Goal: Information Seeking & Learning: Learn about a topic

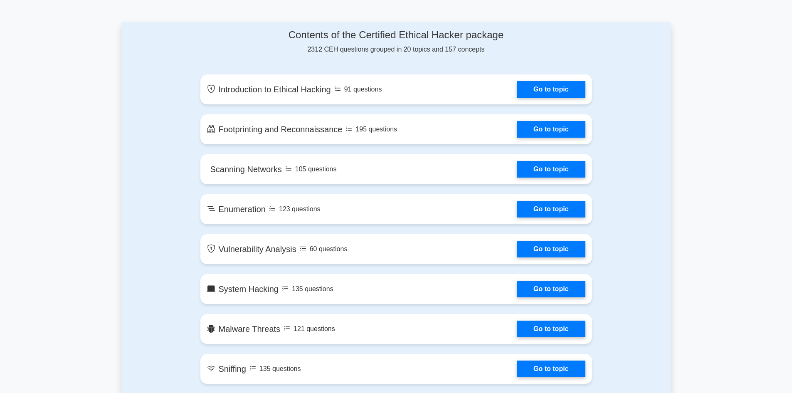
scroll to position [416, 0]
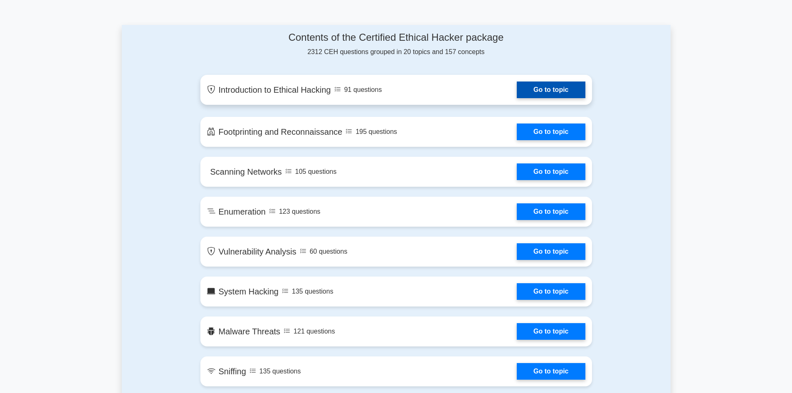
click at [540, 91] on link "Go to topic" at bounding box center [551, 89] width 68 height 17
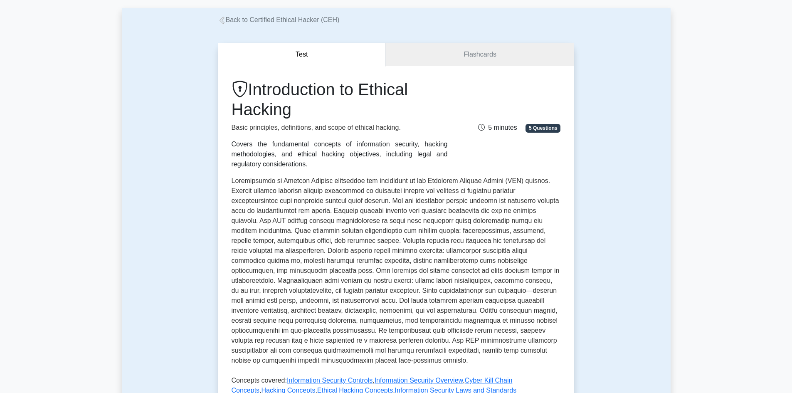
scroll to position [249, 0]
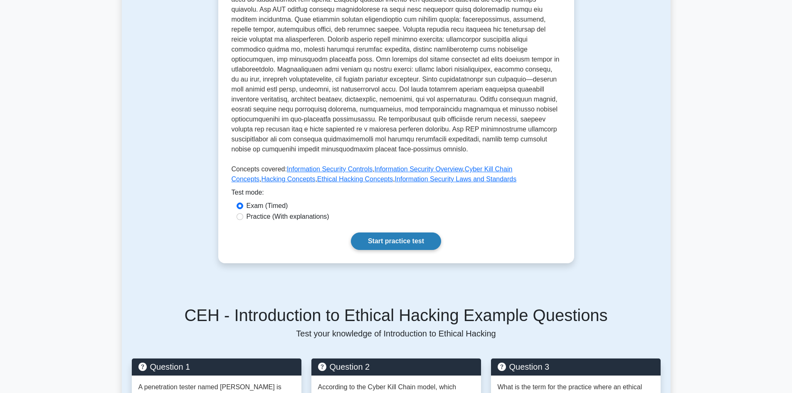
click at [365, 232] on link "Start practice test" at bounding box center [396, 240] width 90 height 17
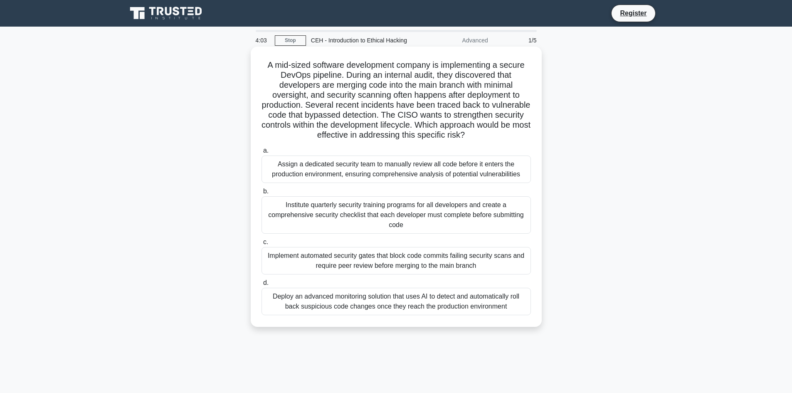
click at [477, 263] on div "Implement automated security gates that block code commits failing security sca…" at bounding box center [395, 260] width 269 height 27
click at [261, 245] on input "c. Implement automated security gates that block code commits failing security …" at bounding box center [261, 241] width 0 height 5
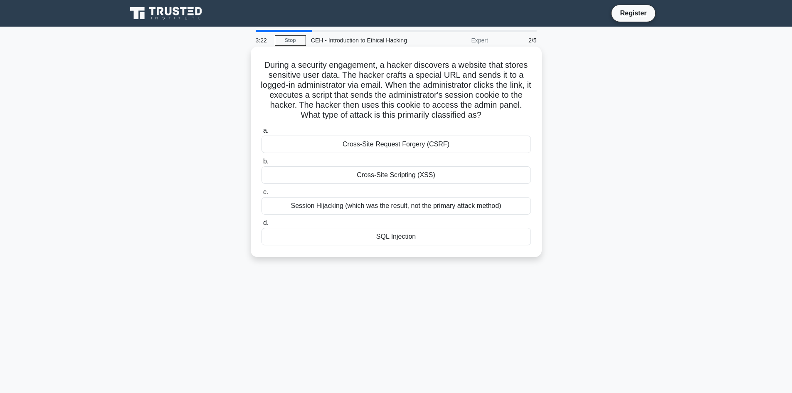
click at [456, 209] on div "Session Hijacking (which was the result, not the primary attack method)" at bounding box center [395, 205] width 269 height 17
click at [261, 195] on input "c. Session Hijacking (which was the result, not the primary attack method)" at bounding box center [261, 192] width 0 height 5
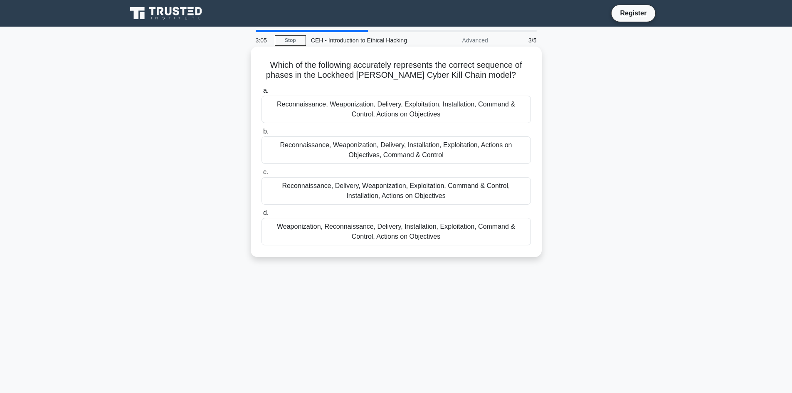
click at [428, 154] on div "Reconnaissance, Weaponization, Delivery, Installation, Exploitation, Actions on…" at bounding box center [395, 149] width 269 height 27
click at [261, 134] on input "b. Reconnaissance, Weaponization, Delivery, Installation, Exploitation, Actions…" at bounding box center [261, 131] width 0 height 5
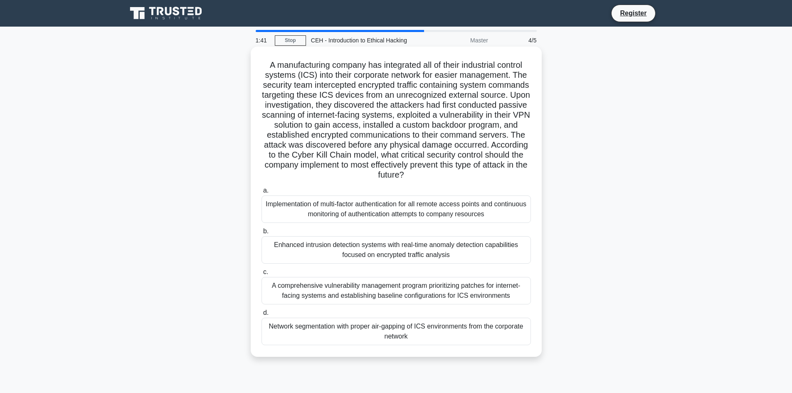
click at [382, 302] on div "A comprehensive vulnerability management program prioritizing patches for inter…" at bounding box center [395, 290] width 269 height 27
click at [261, 275] on input "c. A comprehensive vulnerability management program prioritizing patches for in…" at bounding box center [261, 271] width 0 height 5
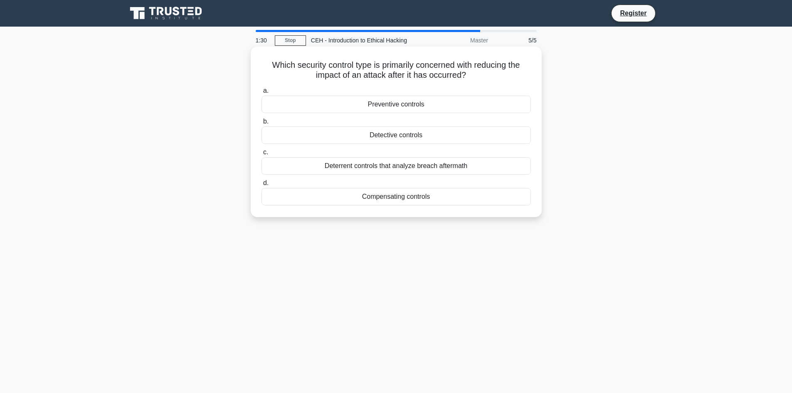
click at [396, 202] on div "Compensating controls" at bounding box center [395, 196] width 269 height 17
click at [334, 199] on div "Compensating controls" at bounding box center [395, 196] width 269 height 17
click at [261, 186] on input "d. Compensating controls" at bounding box center [261, 182] width 0 height 5
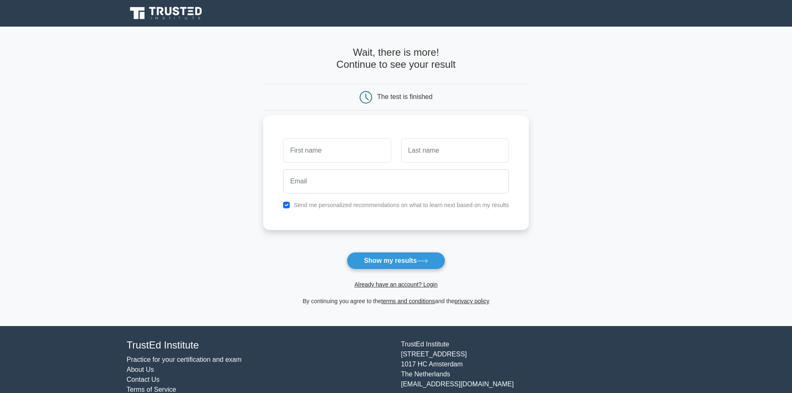
click at [370, 204] on label "Send me personalized recommendations on what to learn next based on my results" at bounding box center [400, 205] width 215 height 7
click at [368, 262] on button "Show my results" at bounding box center [396, 260] width 98 height 17
click at [310, 144] on input "text" at bounding box center [337, 150] width 108 height 24
type input "mike"
click at [414, 140] on input "text" at bounding box center [455, 150] width 108 height 24
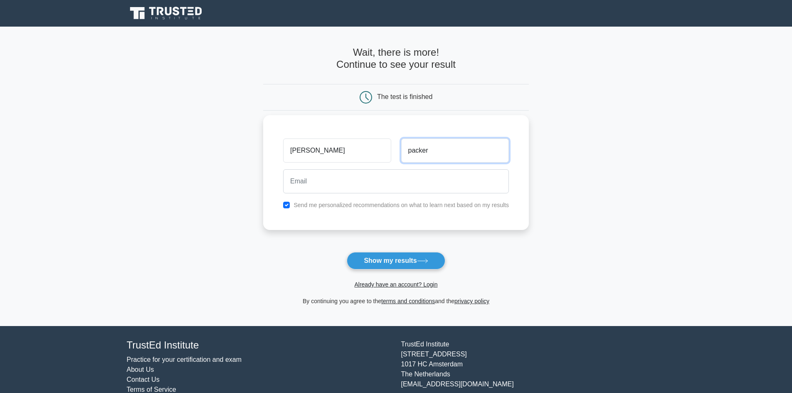
type input "packer"
click at [361, 186] on input "email" at bounding box center [396, 181] width 226 height 24
type input "mbpacker05@gmail.com"
click at [288, 206] on input "checkbox" at bounding box center [286, 205] width 7 height 7
checkbox input "false"
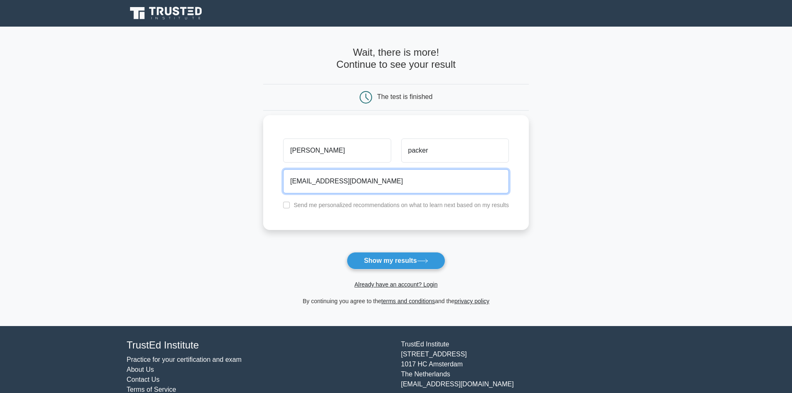
click at [367, 184] on input "mbpacker05@gmail.com" at bounding box center [396, 181] width 226 height 24
click at [404, 218] on div "mike packer mbpacker05@gmail.com Send me personalized recommendations on what t…" at bounding box center [396, 172] width 266 height 115
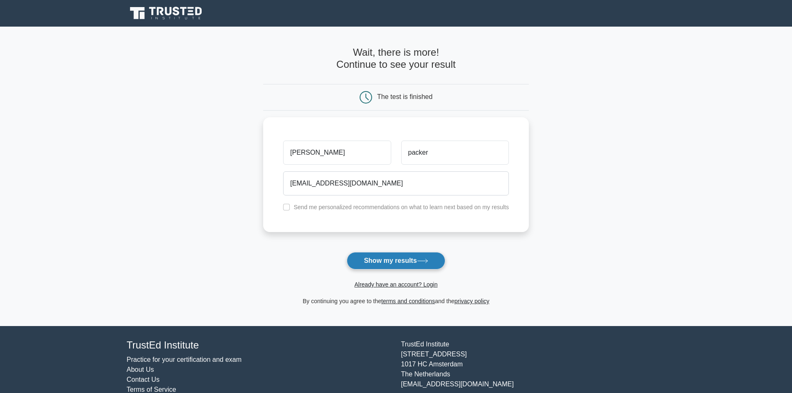
click at [404, 264] on button "Show my results" at bounding box center [396, 260] width 98 height 17
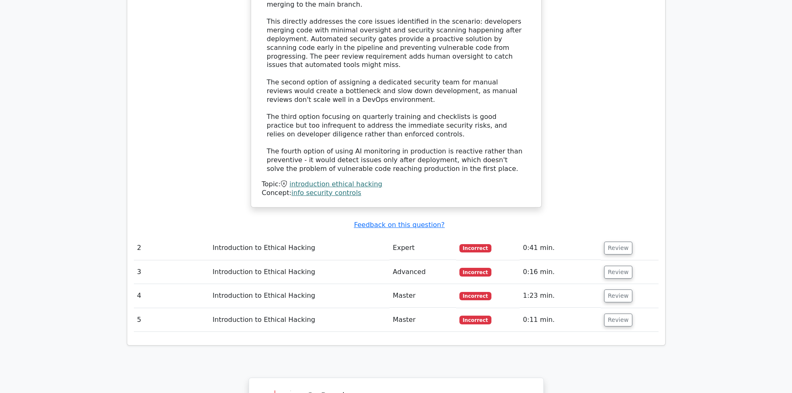
scroll to position [997, 0]
click at [615, 243] on button "Review" at bounding box center [618, 249] width 28 height 13
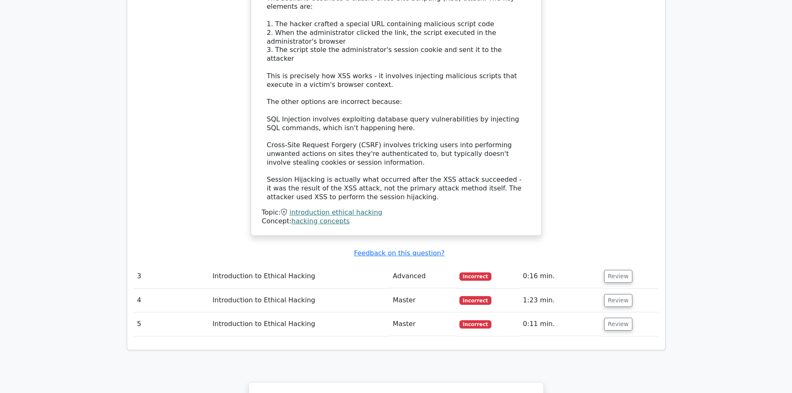
scroll to position [1496, 0]
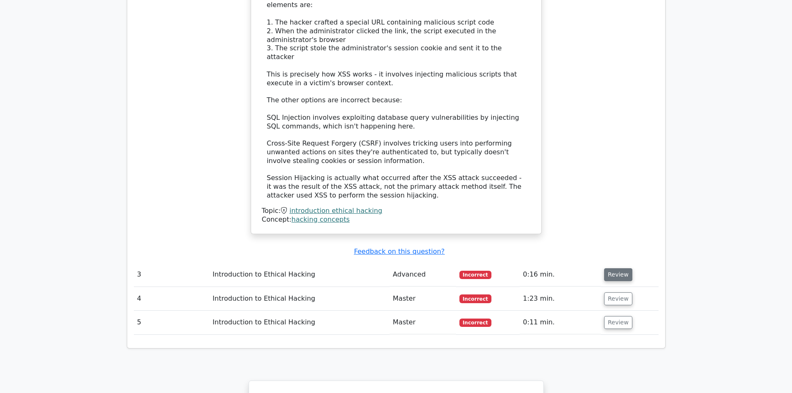
click at [623, 268] on button "Review" at bounding box center [618, 274] width 28 height 13
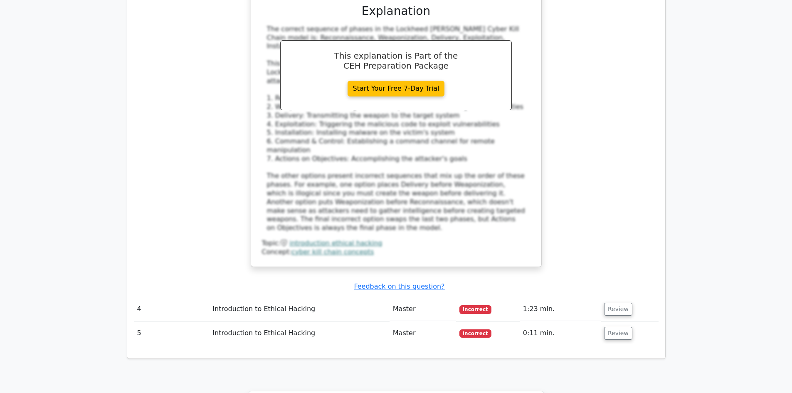
scroll to position [1995, 0]
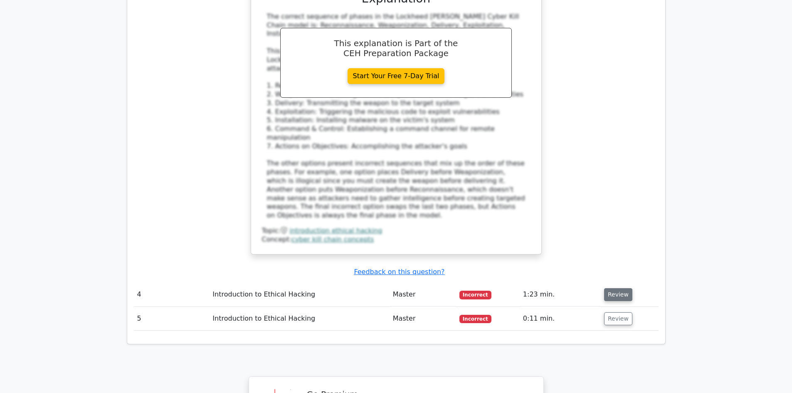
click at [618, 288] on button "Review" at bounding box center [618, 294] width 28 height 13
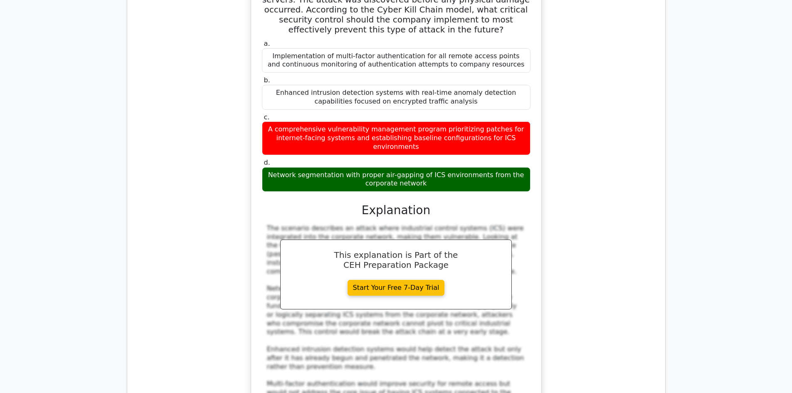
scroll to position [2618, 0]
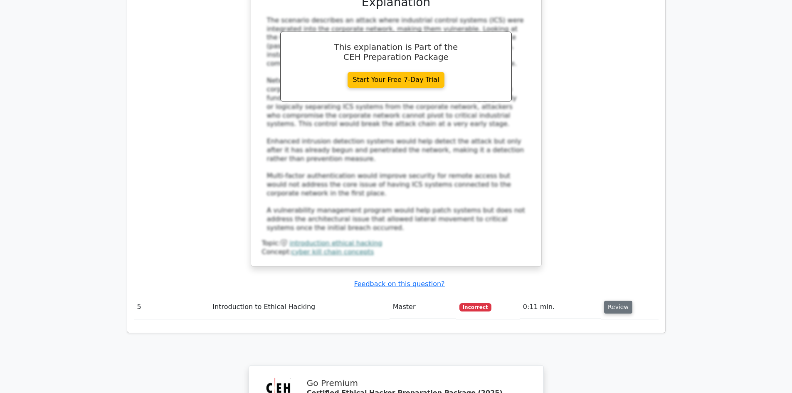
click at [619, 300] on button "Review" at bounding box center [618, 306] width 28 height 13
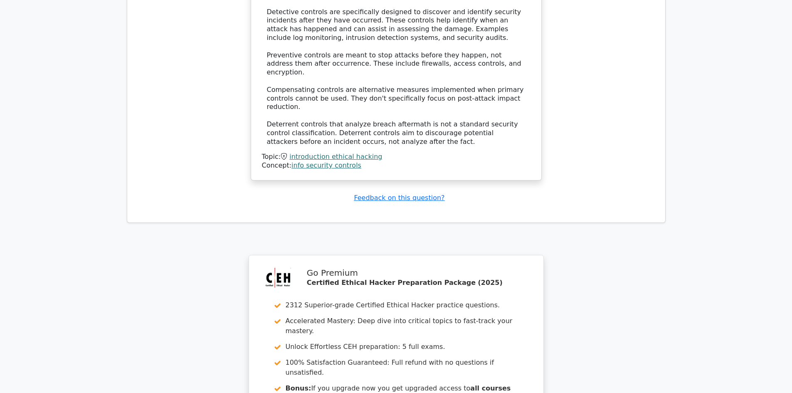
scroll to position [3159, 0]
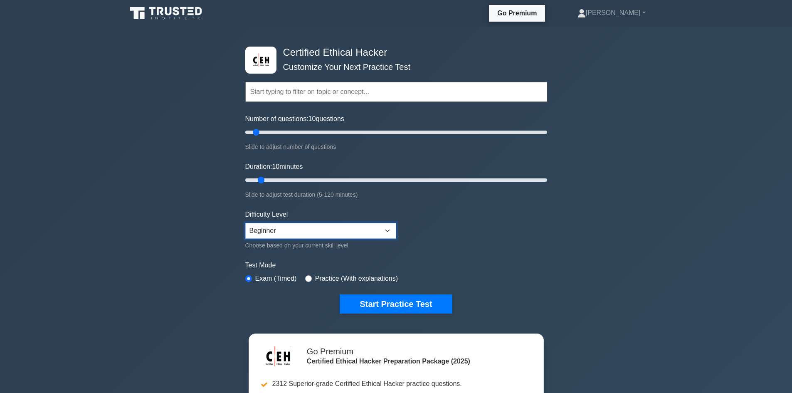
click at [383, 231] on select "Beginner Intermediate Expert" at bounding box center [320, 231] width 151 height 16
click at [245, 223] on select "Beginner Intermediate Expert" at bounding box center [320, 231] width 151 height 16
click at [377, 232] on select "Beginner Intermediate Expert" at bounding box center [320, 231] width 151 height 16
click at [245, 223] on select "Beginner Intermediate Expert" at bounding box center [320, 231] width 151 height 16
click at [366, 235] on select "Beginner Intermediate Expert" at bounding box center [320, 231] width 151 height 16
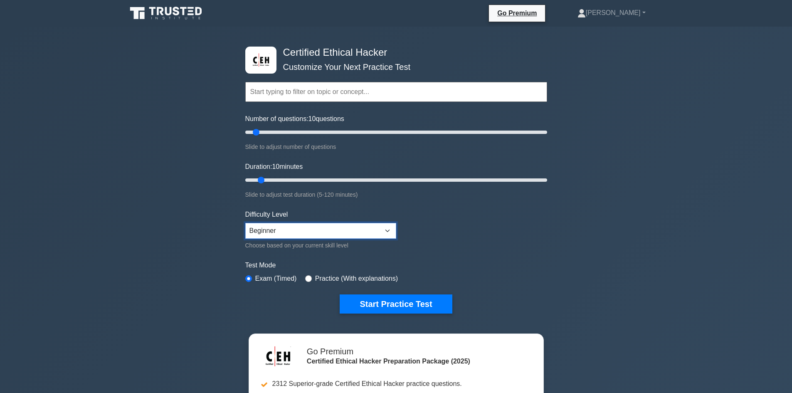
select select "expert"
click at [245, 223] on select "Beginner Intermediate Expert" at bounding box center [320, 231] width 151 height 16
click at [357, 298] on button "Start Practice Test" at bounding box center [396, 303] width 112 height 19
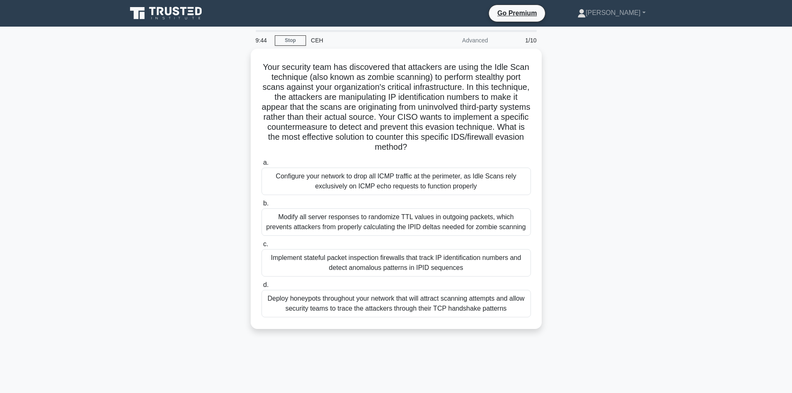
click at [585, 214] on div "Your security team has discovered that attackers are using the Idle Scan techni…" at bounding box center [396, 194] width 549 height 290
click at [321, 276] on div "a. Configure your network to drop all ICMP traffic at the perimeter, as Idle Sc…" at bounding box center [395, 235] width 279 height 163
click at [323, 261] on div "Implement stateful packet inspection firewalls that track IP identification num…" at bounding box center [395, 260] width 269 height 27
click at [261, 245] on input "c. Implement stateful packet inspection firewalls that track IP identification …" at bounding box center [261, 241] width 0 height 5
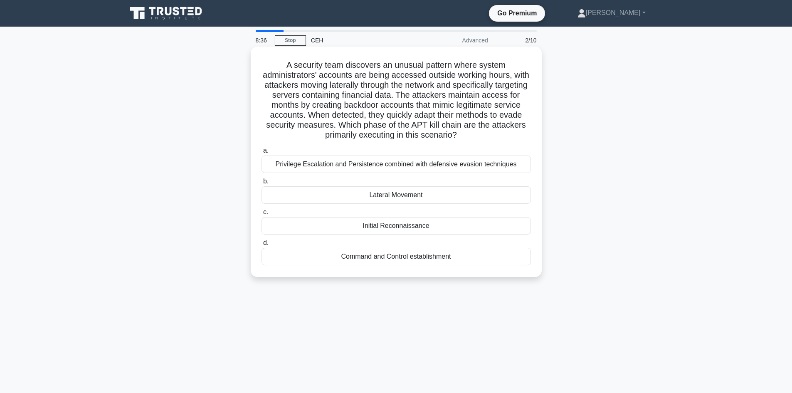
click at [472, 167] on div "Privilege Escalation and Persistence combined with defensive evasion techniques" at bounding box center [395, 163] width 269 height 17
click at [261, 153] on input "a. Privilege Escalation and Persistence combined with defensive evasion techniq…" at bounding box center [261, 150] width 0 height 5
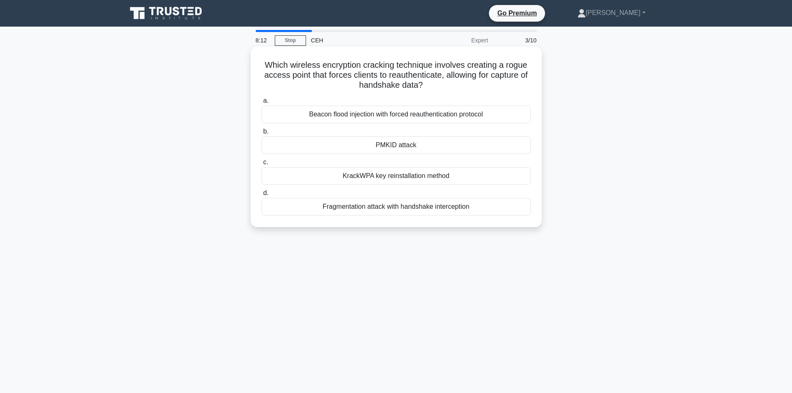
click at [427, 113] on div "Beacon flood injection with forced reauthentication protocol" at bounding box center [395, 114] width 269 height 17
click at [261, 103] on input "a. Beacon flood injection with forced reauthentication protocol" at bounding box center [261, 100] width 0 height 5
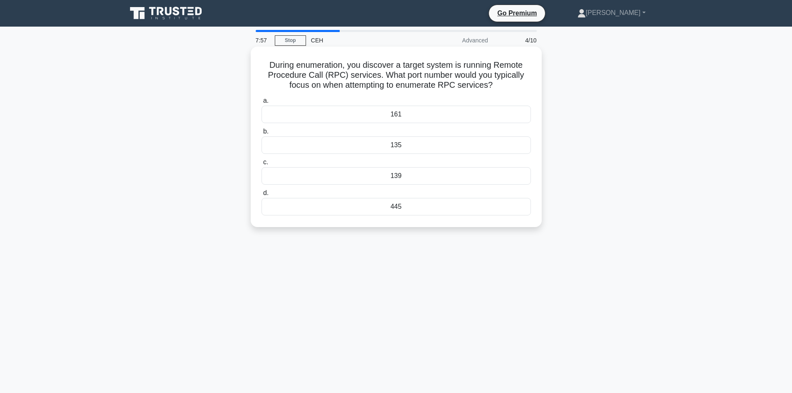
click at [389, 182] on div "139" at bounding box center [395, 175] width 269 height 17
click at [261, 165] on input "c. 139" at bounding box center [261, 162] width 0 height 5
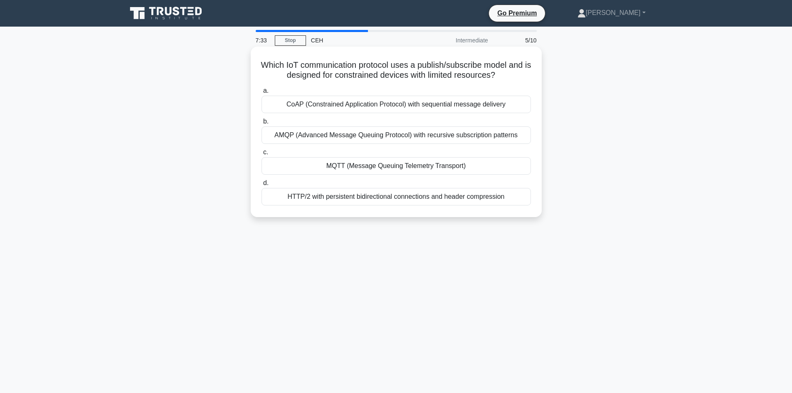
click at [318, 170] on div "MQTT (Message Queuing Telemetry Transport)" at bounding box center [395, 165] width 269 height 17
click at [261, 155] on input "c. MQTT (Message Queuing Telemetry Transport)" at bounding box center [261, 152] width 0 height 5
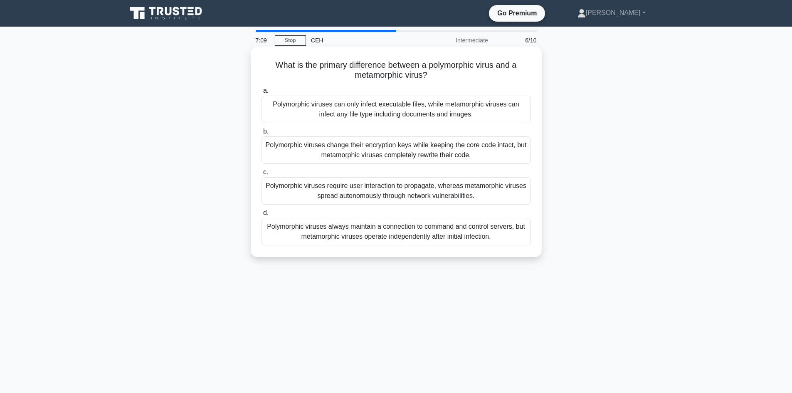
click at [422, 157] on div "Polymorphic viruses change their encryption keys while keeping the core code in…" at bounding box center [395, 149] width 269 height 27
click at [261, 134] on input "b. Polymorphic viruses change their encryption keys while keeping the core code…" at bounding box center [261, 131] width 0 height 5
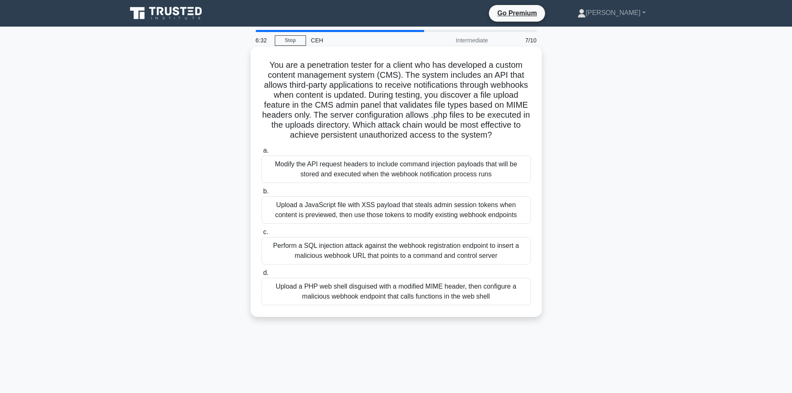
click at [383, 294] on div "Upload a PHP web shell disguised with a modified MIME header, then configure a …" at bounding box center [395, 291] width 269 height 27
click at [261, 276] on input "d. Upload a PHP web shell disguised with a modified MIME header, then configure…" at bounding box center [261, 272] width 0 height 5
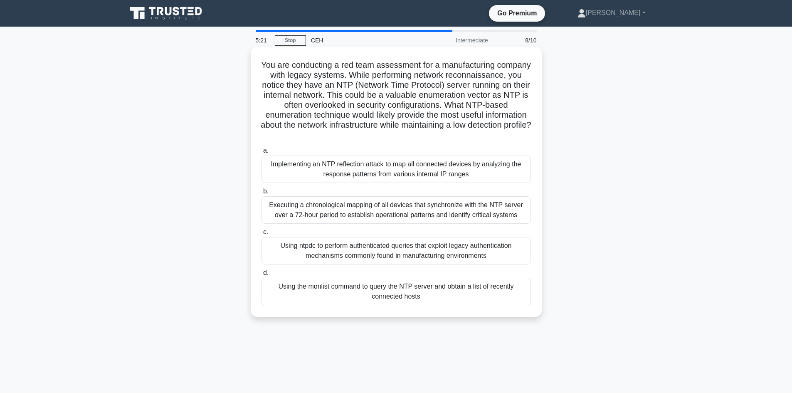
click at [345, 214] on div "Executing a chronological mapping of all devices that synchronize with the NTP …" at bounding box center [395, 209] width 269 height 27
click at [438, 206] on div "Executing a chronological mapping of all devices that synchronize with the NTP …" at bounding box center [395, 209] width 269 height 27
click at [261, 194] on input "b. Executing a chronological mapping of all devices that synchronize with the N…" at bounding box center [261, 191] width 0 height 5
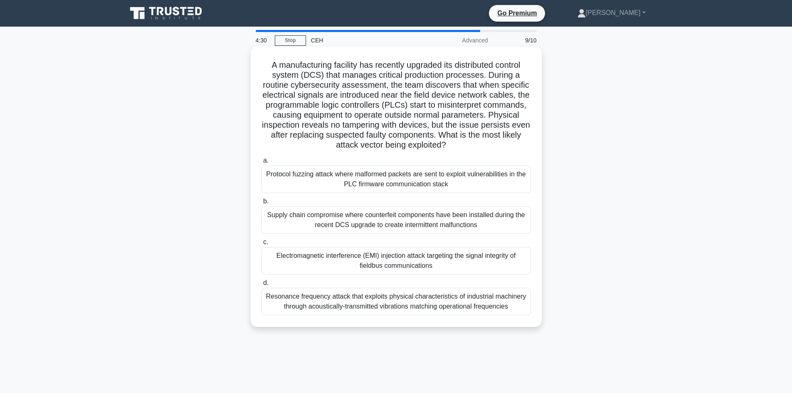
click at [273, 182] on div "Protocol fuzzing attack where malformed packets are sent to exploit vulnerabili…" at bounding box center [395, 178] width 269 height 27
click at [261, 163] on input "a. Protocol fuzzing attack where malformed packets are sent to exploit vulnerab…" at bounding box center [261, 160] width 0 height 5
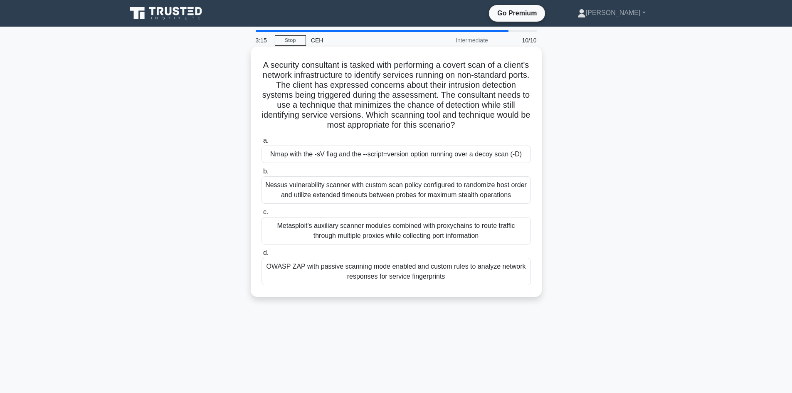
click at [370, 150] on div "Nmap with the -sV flag and the --script=version option running over a decoy sca…" at bounding box center [395, 153] width 269 height 17
click at [261, 143] on input "a. Nmap with the -sV flag and the --script=version option running over a decoy …" at bounding box center [261, 140] width 0 height 5
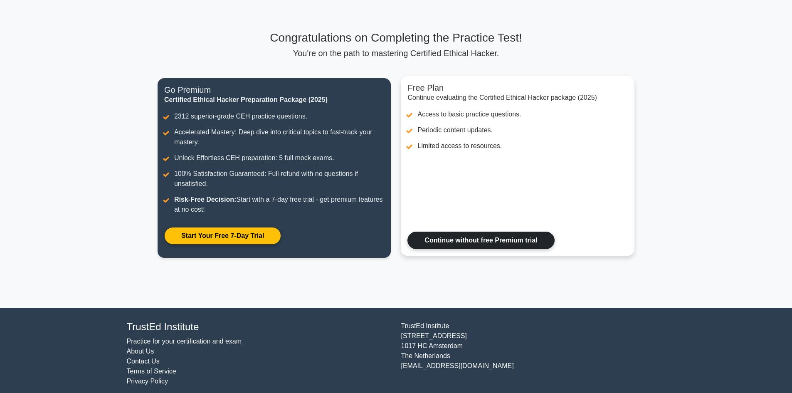
scroll to position [42, 0]
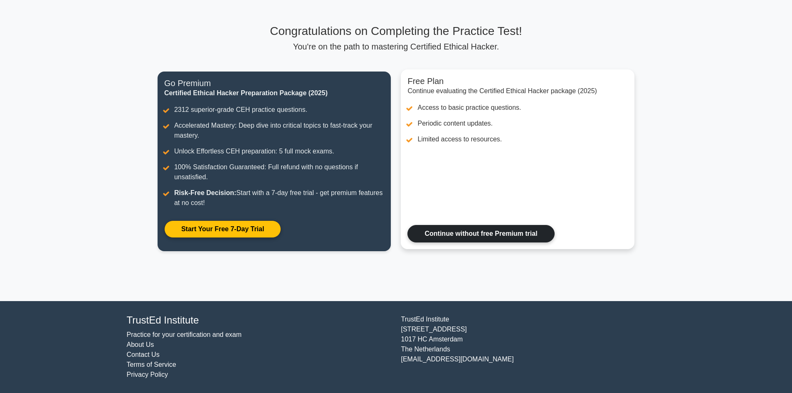
click at [443, 240] on link "Continue without free Premium trial" at bounding box center [480, 233] width 147 height 17
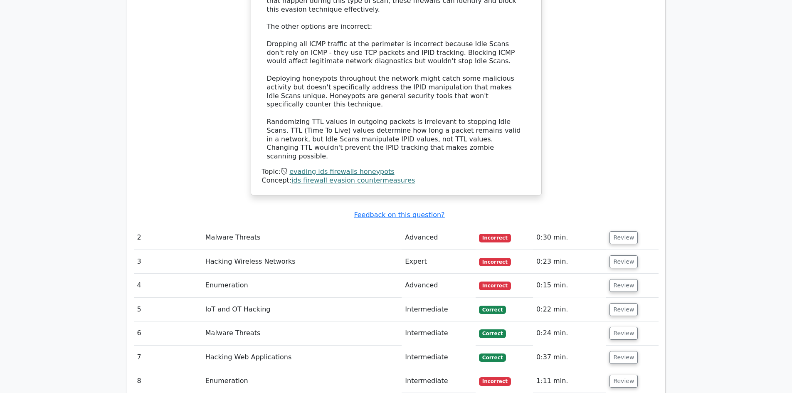
scroll to position [1122, 0]
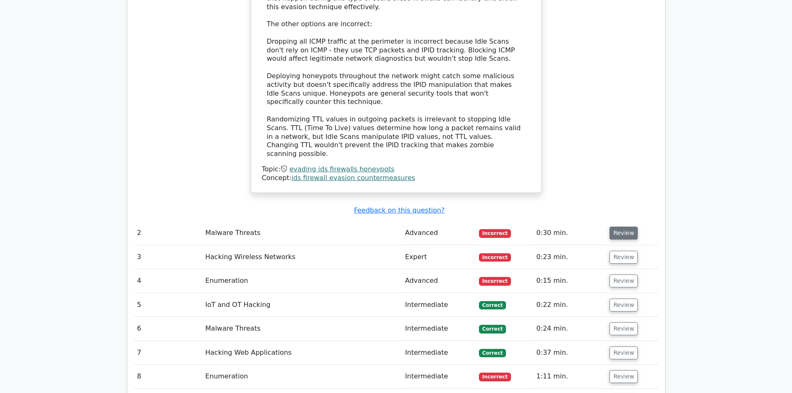
click at [623, 227] on button "Review" at bounding box center [623, 233] width 28 height 13
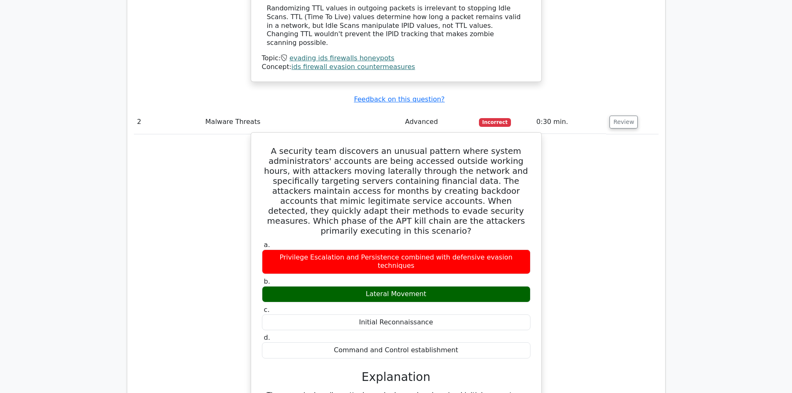
scroll to position [1205, 0]
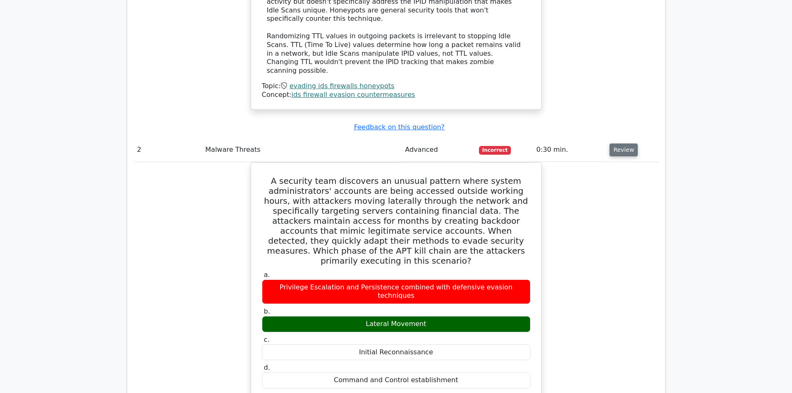
click at [617, 143] on button "Review" at bounding box center [623, 149] width 28 height 13
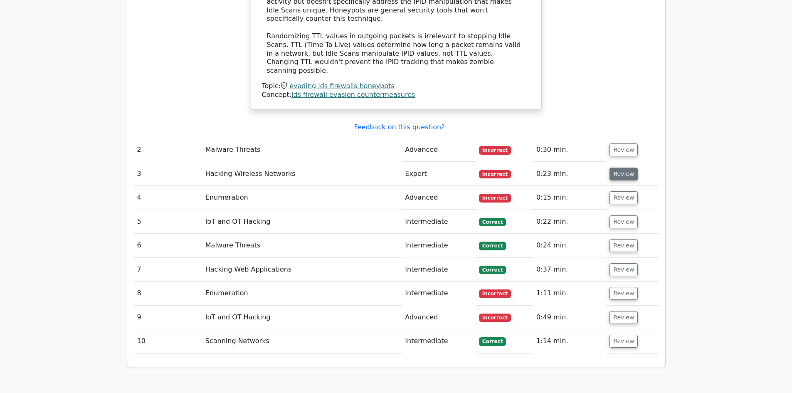
click at [620, 167] on button "Review" at bounding box center [623, 173] width 28 height 13
